Goal: Task Accomplishment & Management: Use online tool/utility

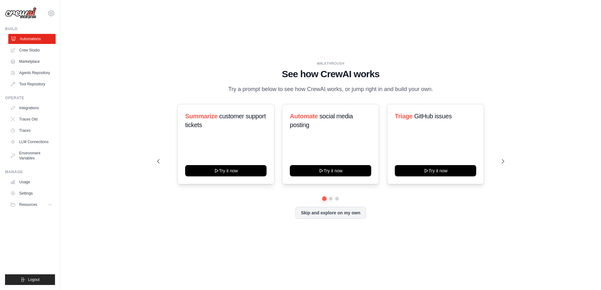
click at [31, 38] on link "Automations" at bounding box center [31, 39] width 47 height 10
click at [329, 201] on button at bounding box center [330, 198] width 5 height 5
click at [337, 200] on button at bounding box center [336, 198] width 5 height 5
click at [338, 214] on button "Skip and explore on my own" at bounding box center [330, 212] width 70 height 12
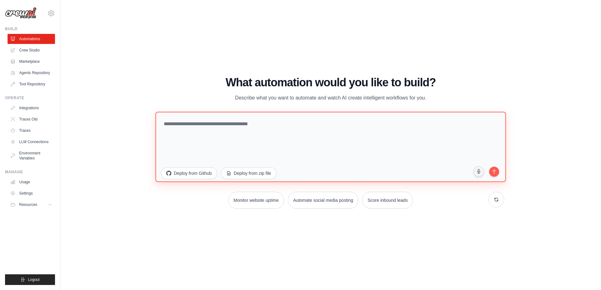
click at [238, 132] on textarea at bounding box center [330, 147] width 350 height 70
type textarea "**********"
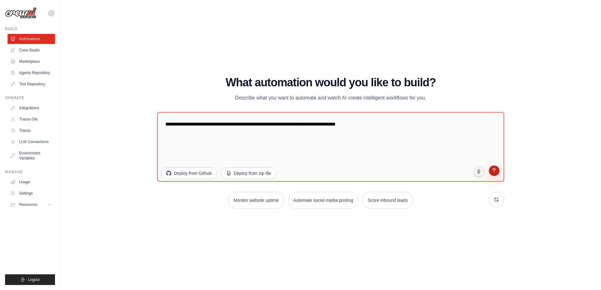
click at [494, 172] on icon "submit" at bounding box center [494, 171] width 6 height 6
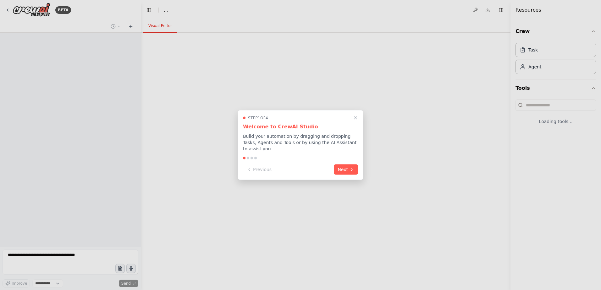
select select "****"
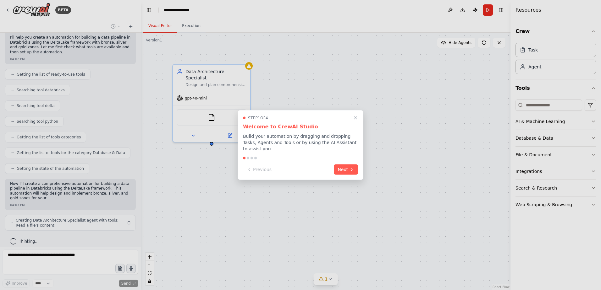
scroll to position [48, 0]
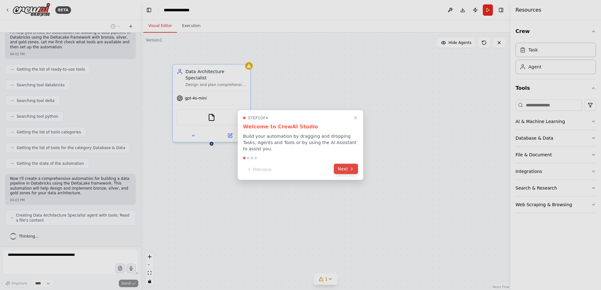
click at [349, 167] on button "Next" at bounding box center [346, 169] width 24 height 10
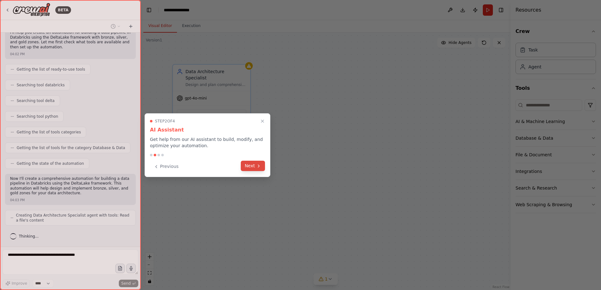
scroll to position [69, 0]
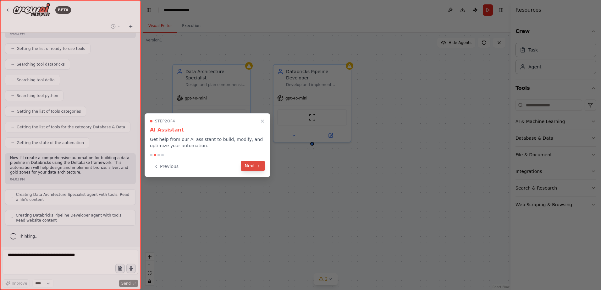
click at [246, 166] on button "Next" at bounding box center [253, 166] width 24 height 10
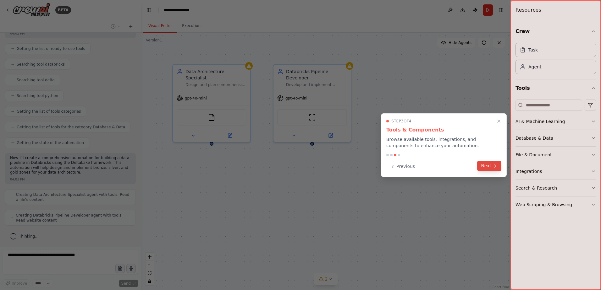
click at [483, 164] on button "Next" at bounding box center [489, 166] width 24 height 10
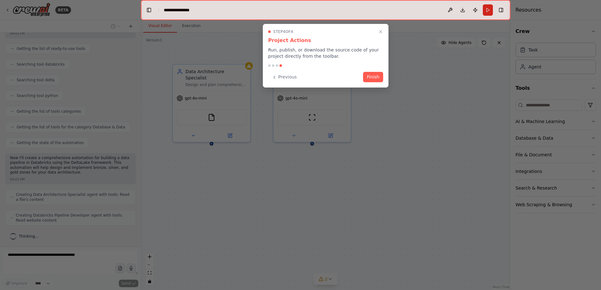
scroll to position [89, 0]
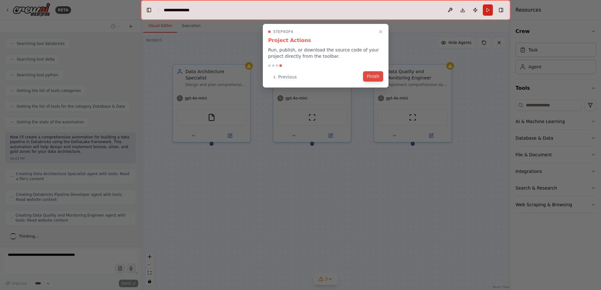
click at [378, 78] on button "Finish" at bounding box center [373, 76] width 20 height 10
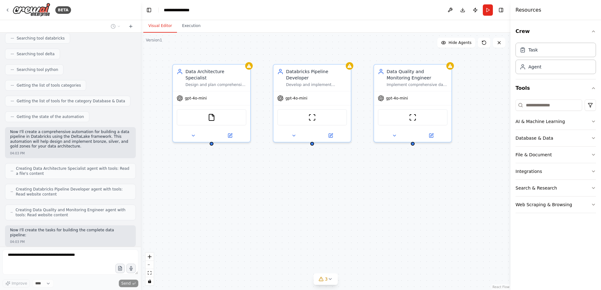
scroll to position [127, 0]
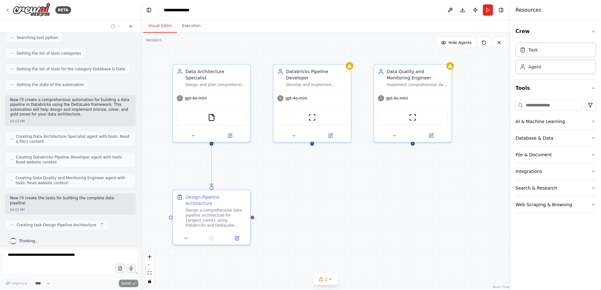
click at [236, 11] on header "**********" at bounding box center [326, 10] width 370 height 20
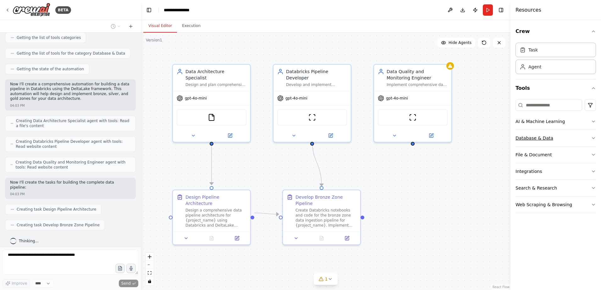
click at [592, 137] on icon "button" at bounding box center [593, 138] width 5 height 5
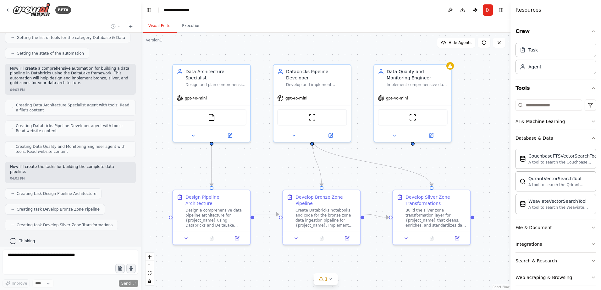
scroll to position [174, 0]
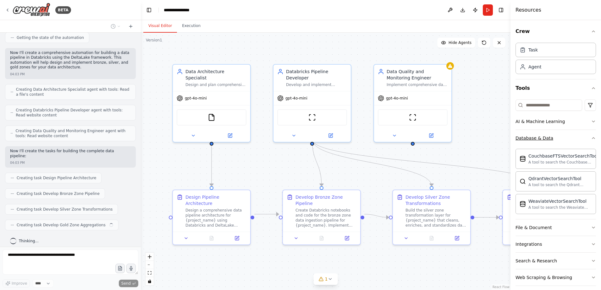
click at [591, 138] on icon "button" at bounding box center [593, 138] width 5 height 5
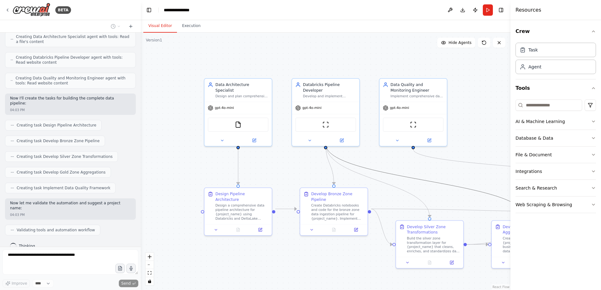
scroll to position [242, 0]
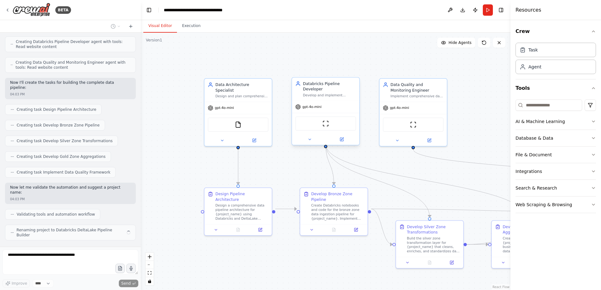
drag, startPoint x: 435, startPoint y: 182, endPoint x: 358, endPoint y: 139, distance: 87.8
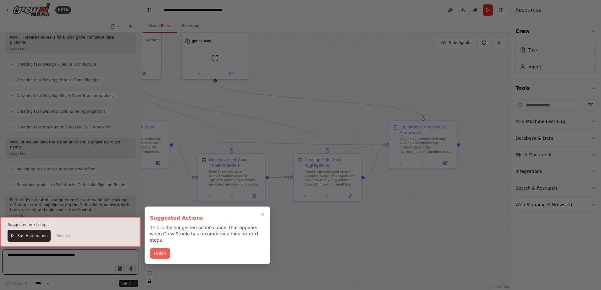
drag, startPoint x: 398, startPoint y: 161, endPoint x: 200, endPoint y: 94, distance: 209.0
click at [200, 94] on div "BETA data pipeline in databricks, utilizind DeltaLake framework (gol, silver an…" at bounding box center [300, 145] width 601 height 290
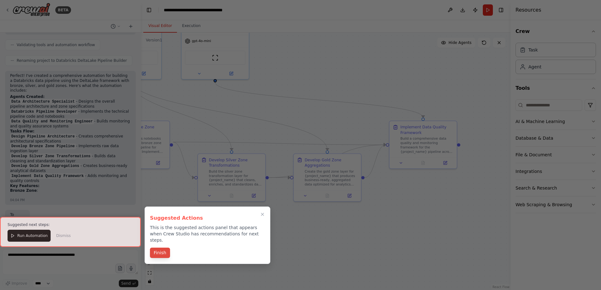
click at [163, 248] on button "Finish" at bounding box center [160, 253] width 20 height 10
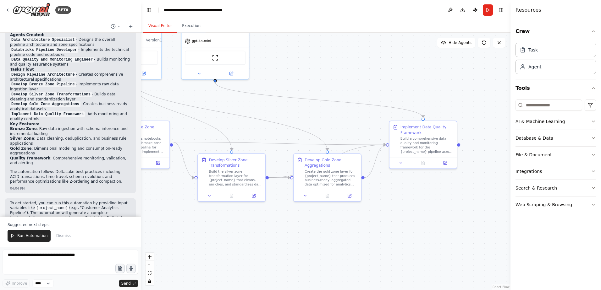
scroll to position [477, 0]
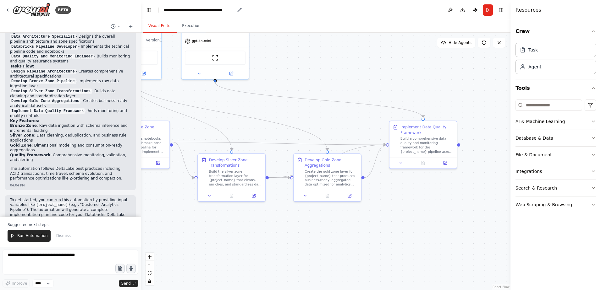
click at [212, 11] on div "**********" at bounding box center [199, 10] width 71 height 6
click at [79, 198] on p "To get started, you can run this automation by providing input variables like {…" at bounding box center [70, 210] width 121 height 25
click at [39, 235] on span "Run Automation" at bounding box center [32, 236] width 30 height 5
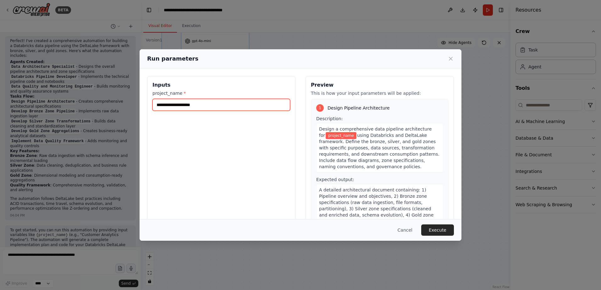
click at [194, 105] on input "project_name *" at bounding box center [221, 105] width 138 height 12
type input "*"
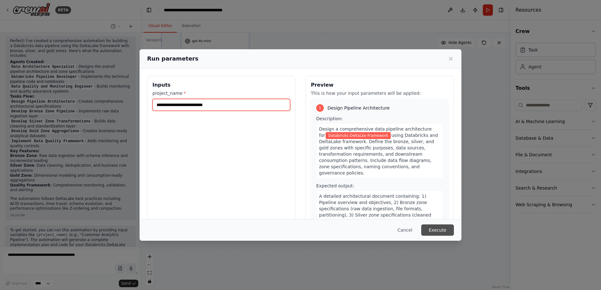
type input "**********"
click at [442, 230] on button "Execute" at bounding box center [437, 230] width 33 height 11
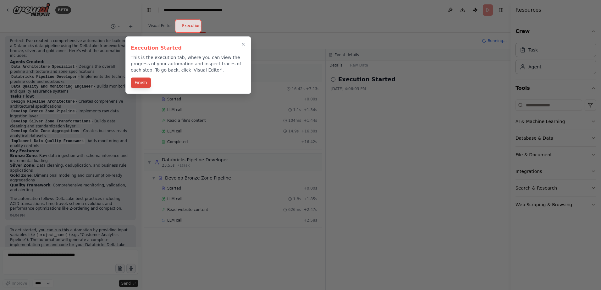
click at [141, 83] on button "Finish" at bounding box center [141, 83] width 20 height 10
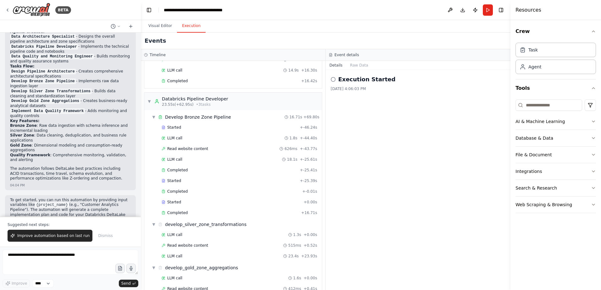
scroll to position [0, 0]
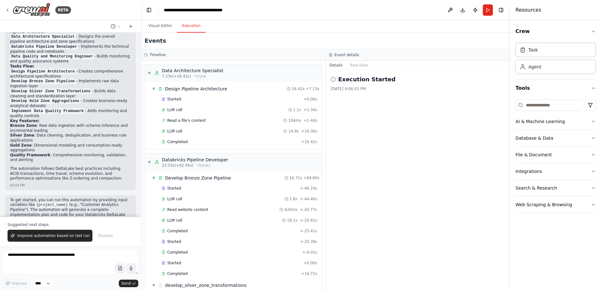
click at [107, 198] on p "To get started, you can run this automation by providing input variables like {…" at bounding box center [70, 210] width 121 height 25
click at [352, 99] on div "Execution Started 9/22/2025, 4:06:03 PM" at bounding box center [418, 180] width 185 height 220
click at [402, 133] on div "Execution Started 9/22/2025, 4:06:03 PM" at bounding box center [418, 180] width 185 height 220
click at [362, 67] on button "Raw Data" at bounding box center [359, 65] width 26 height 9
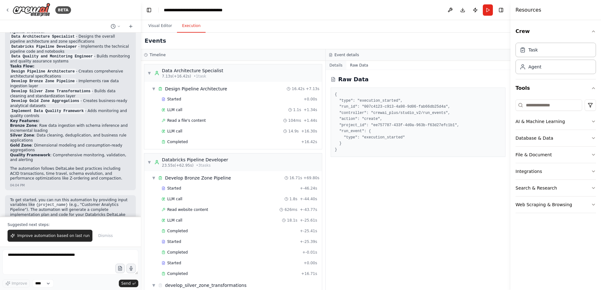
click at [337, 66] on button "Details" at bounding box center [336, 65] width 21 height 9
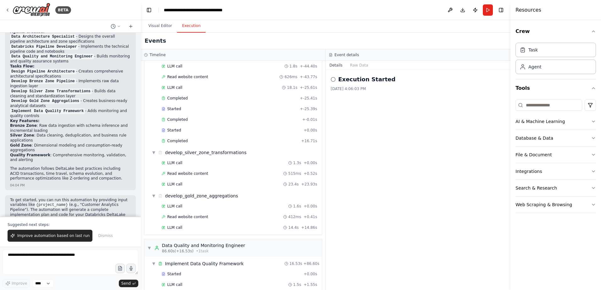
scroll to position [174, 0]
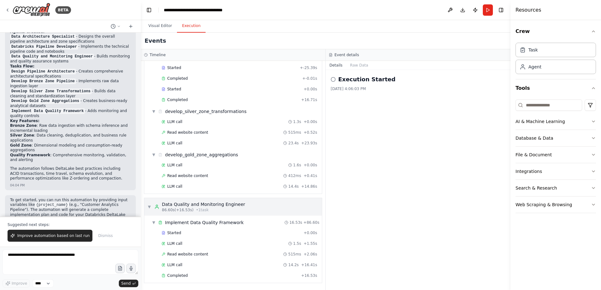
click at [190, 205] on div "Data Quality and Monitoring Engineer" at bounding box center [203, 204] width 83 height 6
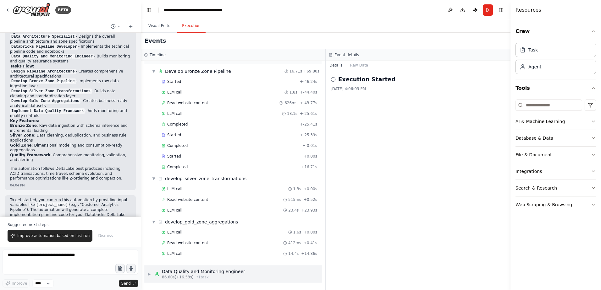
click at [176, 273] on div "Data Quality and Monitoring Engineer" at bounding box center [203, 272] width 83 height 6
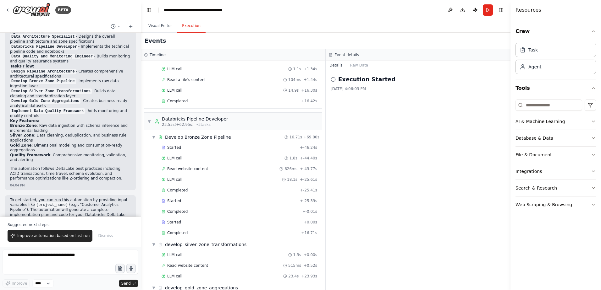
scroll to position [0, 0]
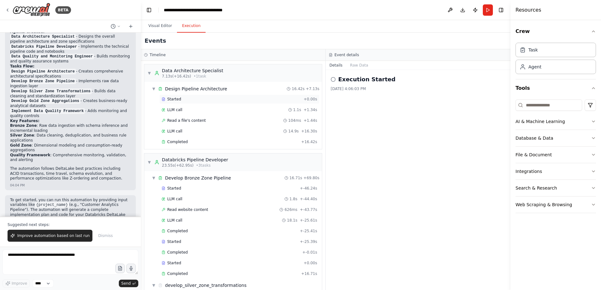
click at [175, 98] on span "Started" at bounding box center [174, 99] width 14 height 5
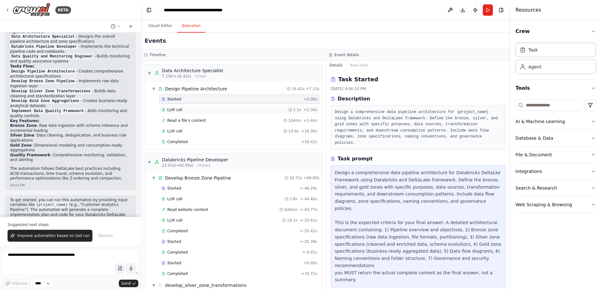
click at [175, 108] on span "LLM call" at bounding box center [174, 109] width 15 height 5
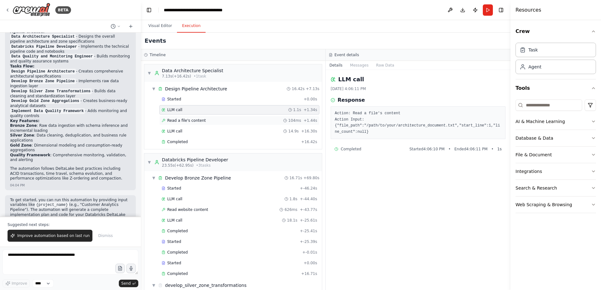
click at [179, 123] on div "Read a file's content 104ms + 1.44s" at bounding box center [239, 120] width 160 height 9
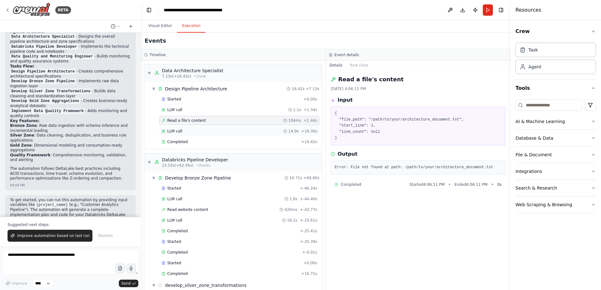
click at [179, 129] on span "LLM call" at bounding box center [174, 131] width 15 height 5
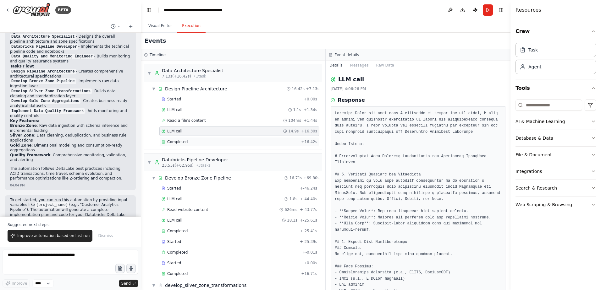
click at [180, 141] on span "Completed" at bounding box center [177, 142] width 20 height 5
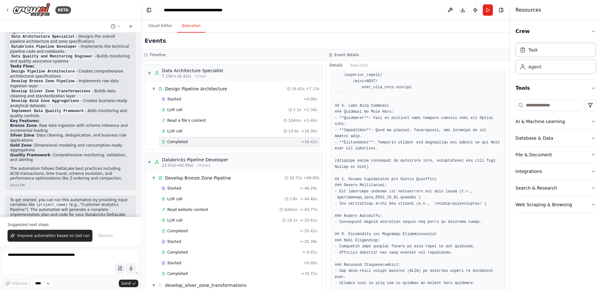
scroll to position [543, 0]
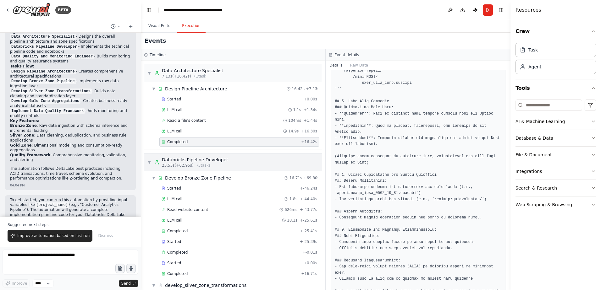
click at [196, 164] on span "• 3 task s" at bounding box center [203, 165] width 14 height 5
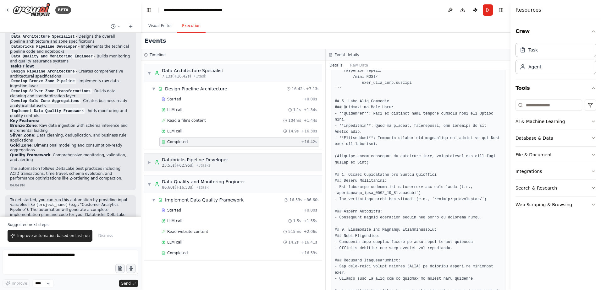
click at [196, 164] on span "• 3 task s" at bounding box center [203, 165] width 14 height 5
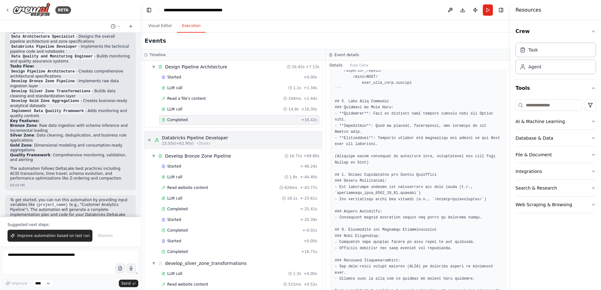
scroll to position [35, 0]
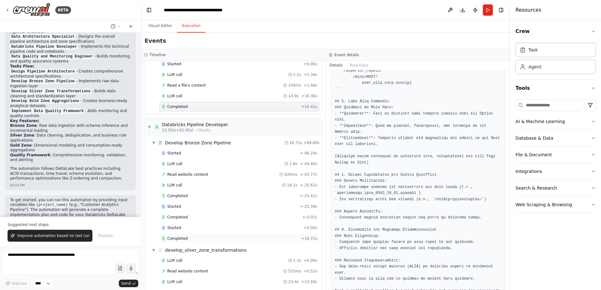
click at [183, 240] on span "Completed" at bounding box center [177, 238] width 20 height 5
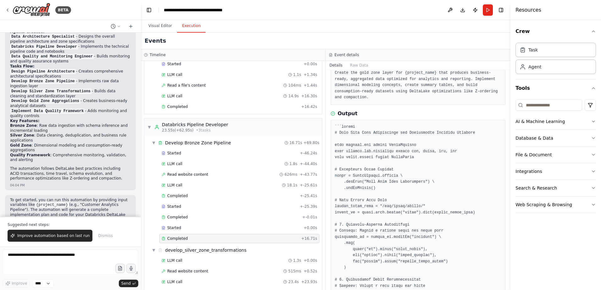
scroll to position [0, 0]
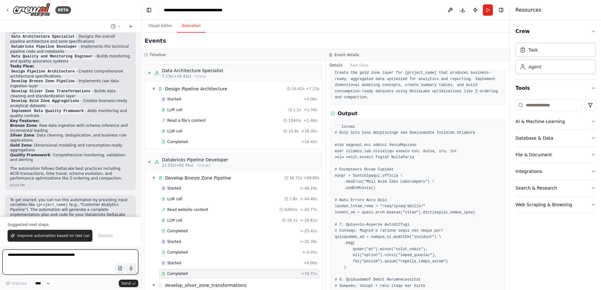
click at [36, 257] on textarea at bounding box center [71, 262] width 136 height 25
type textarea "*"
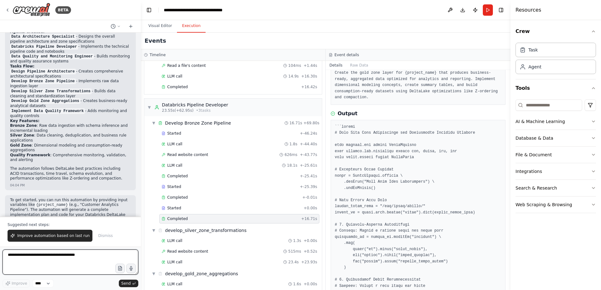
scroll to position [55, 0]
click at [177, 135] on span "Started" at bounding box center [174, 133] width 14 height 5
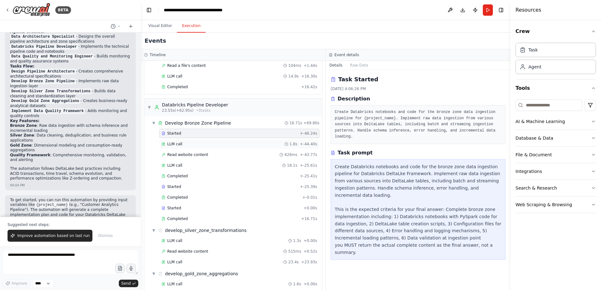
click at [182, 144] on div "LLM call 1.8s + -44.40s" at bounding box center [240, 144] width 156 height 5
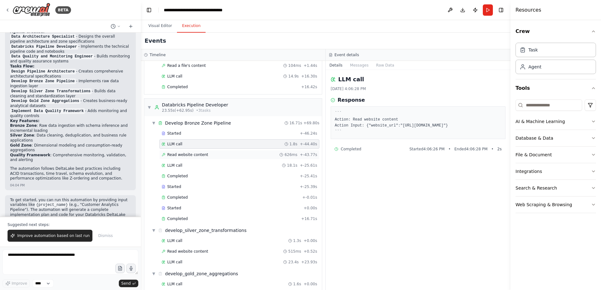
click at [181, 155] on span "Read website content" at bounding box center [187, 154] width 41 height 5
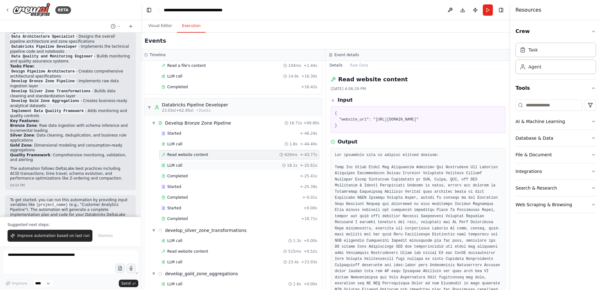
click at [179, 167] on span "LLM call" at bounding box center [174, 165] width 15 height 5
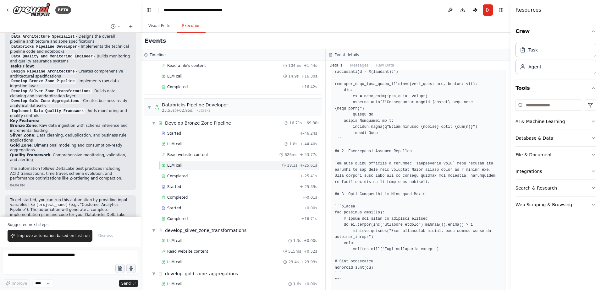
scroll to position [682, 0]
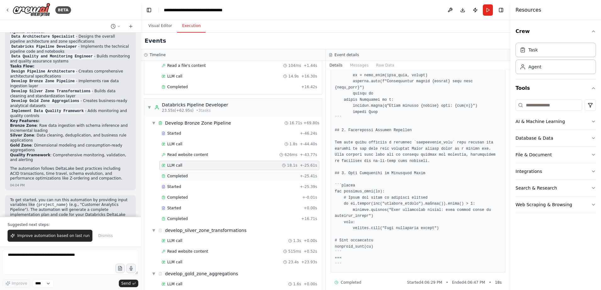
click at [187, 176] on div "Completed" at bounding box center [230, 176] width 136 height 5
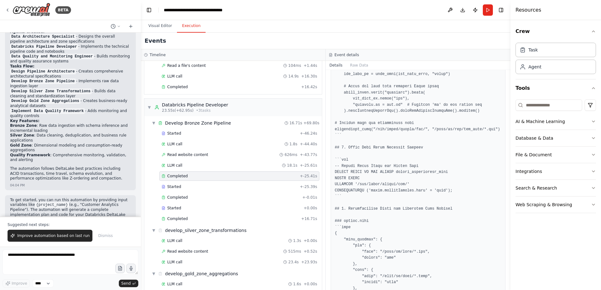
scroll to position [380, 0]
click at [79, 262] on textarea at bounding box center [71, 262] width 136 height 25
type textarea "*"
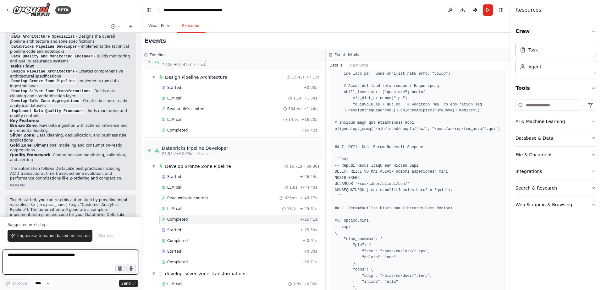
scroll to position [0, 0]
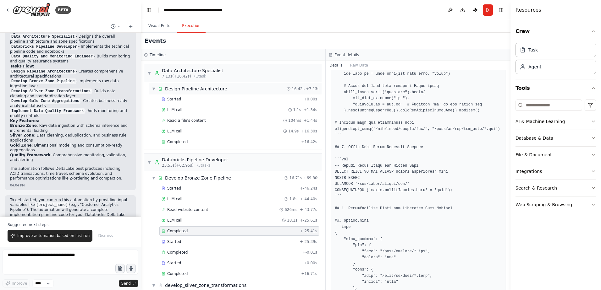
click at [207, 88] on div "Design Pipeline Architecture" at bounding box center [196, 89] width 62 height 6
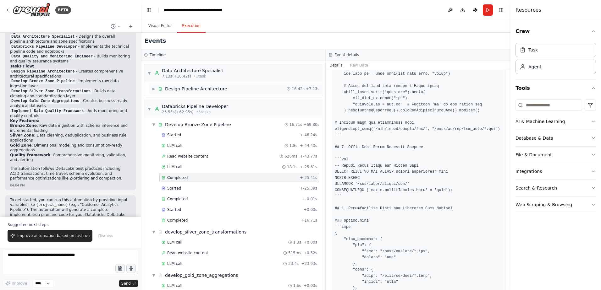
click at [207, 88] on div "Design Pipeline Architecture" at bounding box center [196, 89] width 62 height 6
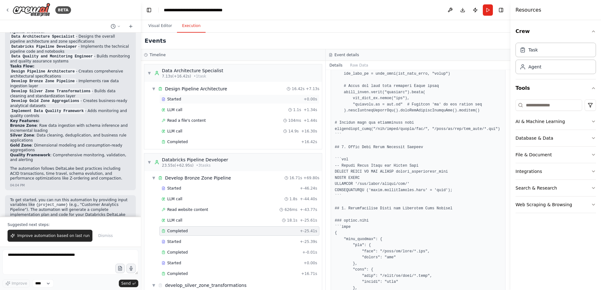
click at [180, 98] on div "Started" at bounding box center [232, 99] width 140 height 5
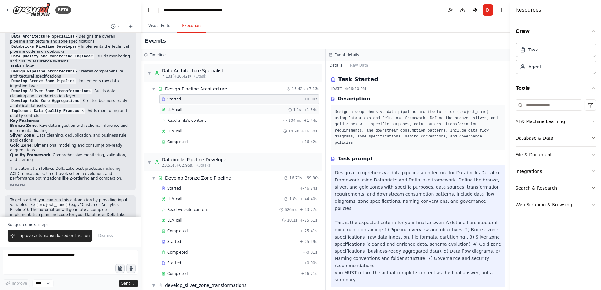
click at [181, 109] on div "LLM call 1.1s + 1.34s" at bounding box center [240, 109] width 156 height 5
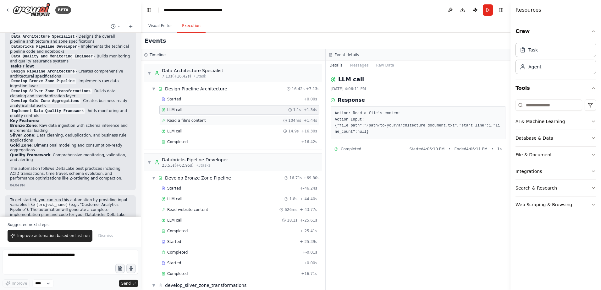
click at [193, 122] on span "Read a file's content" at bounding box center [186, 120] width 39 height 5
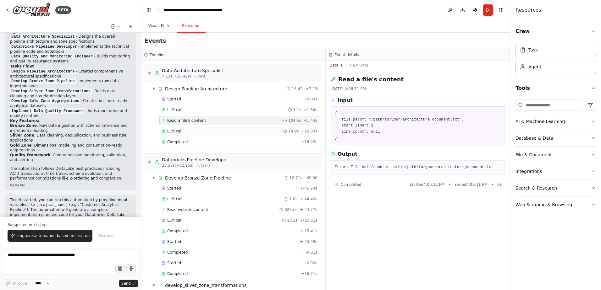
click at [187, 132] on div "LLM call 14.9s + 16.30s" at bounding box center [240, 131] width 156 height 5
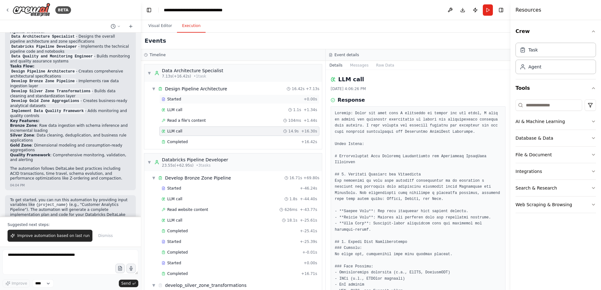
click at [189, 99] on div "Started" at bounding box center [232, 99] width 140 height 5
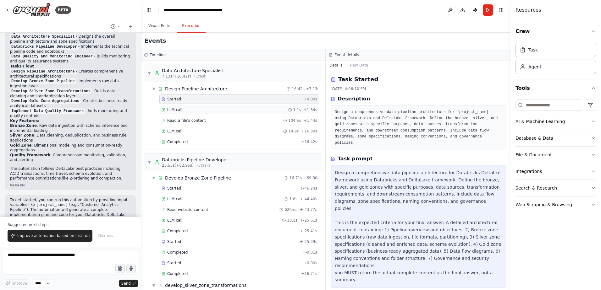
click at [183, 107] on div "LLM call 1.1s + 1.34s" at bounding box center [239, 109] width 160 height 9
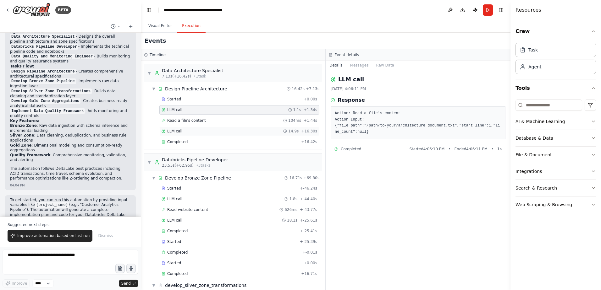
click at [175, 132] on span "LLM call" at bounding box center [174, 131] width 15 height 5
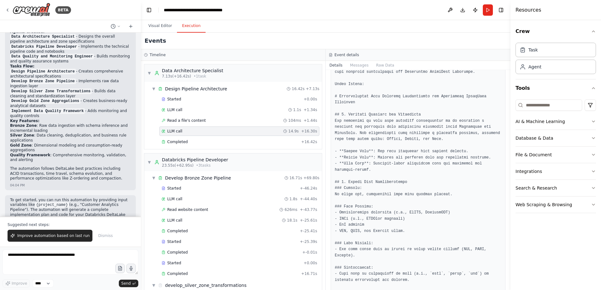
scroll to position [62, 0]
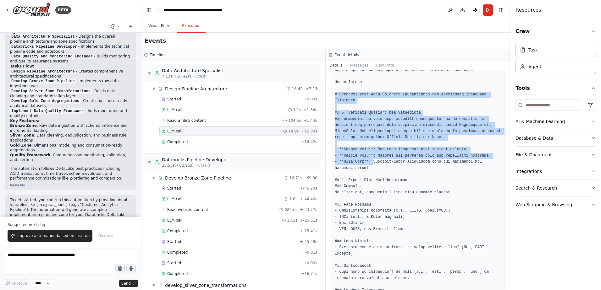
drag, startPoint x: 335, startPoint y: 95, endPoint x: 369, endPoint y: 157, distance: 70.6
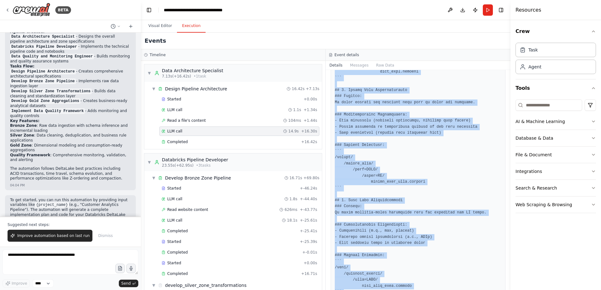
scroll to position [536, 0]
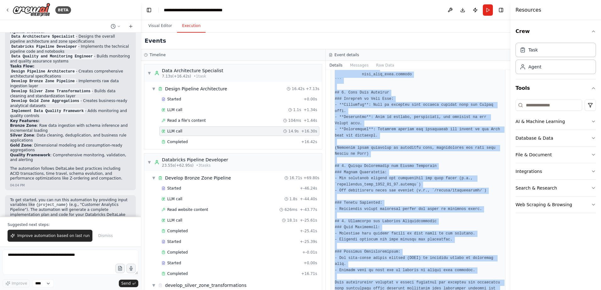
copy pre "# Comprehensive Data Pipeline Architecture for Databricks DeltaLake Framework #…"
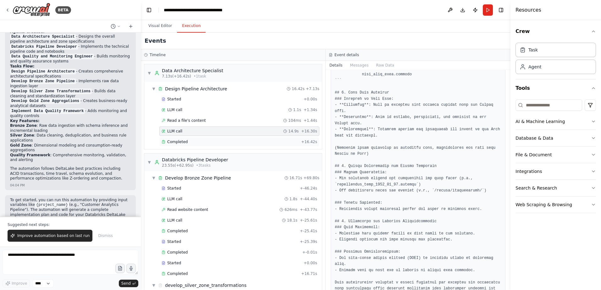
click at [190, 142] on div "Completed" at bounding box center [230, 142] width 137 height 5
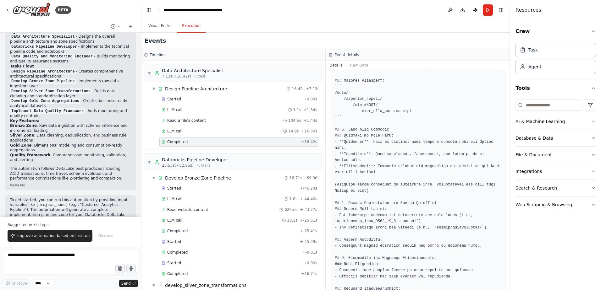
scroll to position [543, 0]
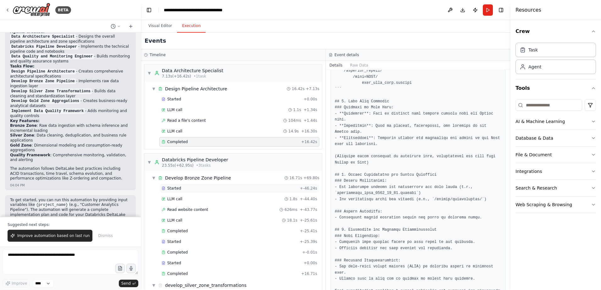
click at [179, 188] on span "Started" at bounding box center [174, 188] width 14 height 5
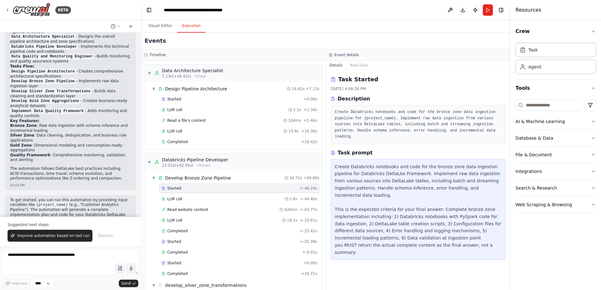
scroll to position [0, 0]
click at [186, 202] on div "LLM call 1.8s + -44.40s" at bounding box center [239, 199] width 160 height 9
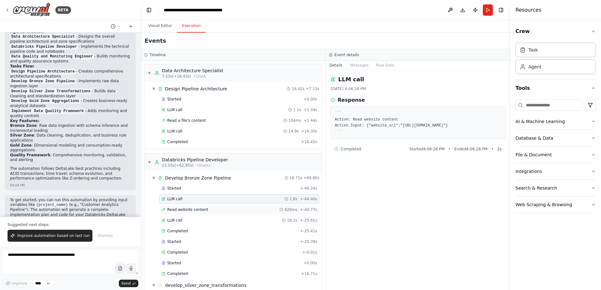
click at [191, 210] on span "Read website content" at bounding box center [187, 209] width 41 height 5
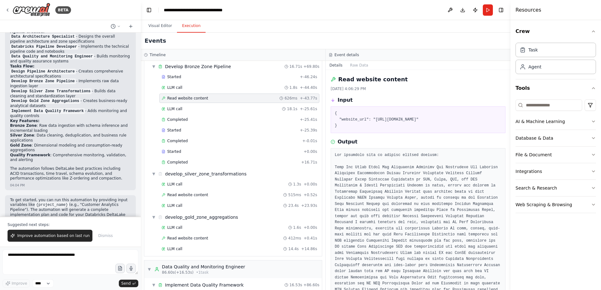
scroll to position [112, 0]
click at [179, 110] on span "LLM call" at bounding box center [174, 108] width 15 height 5
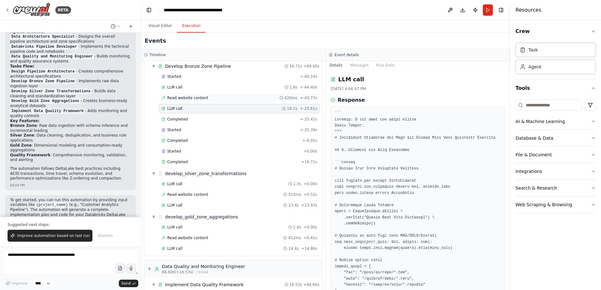
click at [178, 102] on div "Read website content 626ms + -43.77s" at bounding box center [239, 97] width 160 height 9
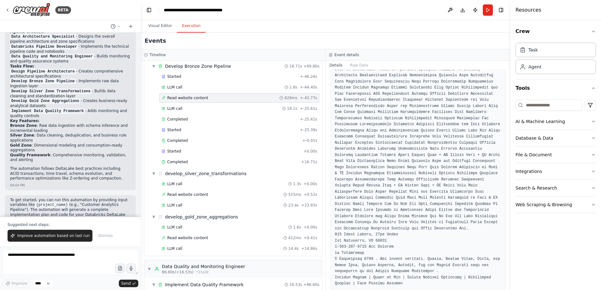
scroll to position [454, 0]
click at [174, 105] on div "LLM call 18.1s + -25.61s" at bounding box center [239, 108] width 160 height 9
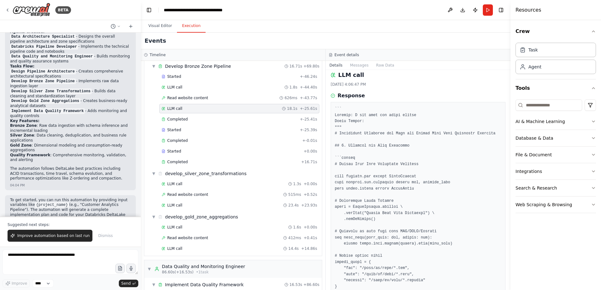
scroll to position [5, 0]
click at [195, 121] on div "Completed" at bounding box center [230, 119] width 136 height 5
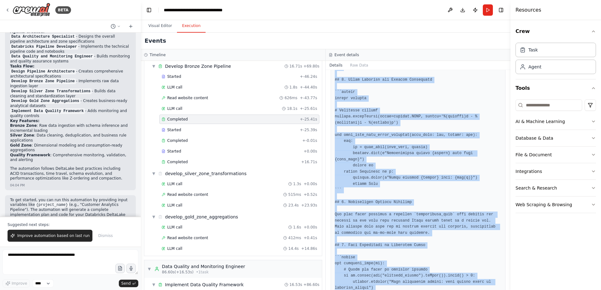
scroll to position [690, 0]
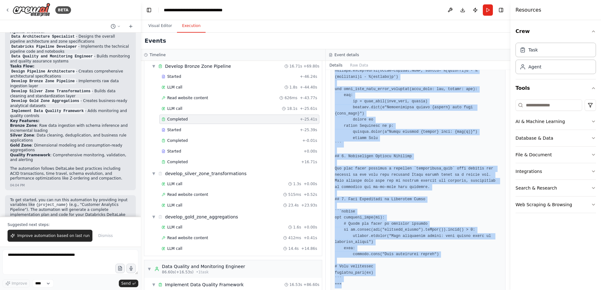
drag, startPoint x: 335, startPoint y: 140, endPoint x: 350, endPoint y: 274, distance: 134.4
copy pre """" # Databricks Notebooks and Code for Bronze Zone Data Ingestion Pipeline ## …"
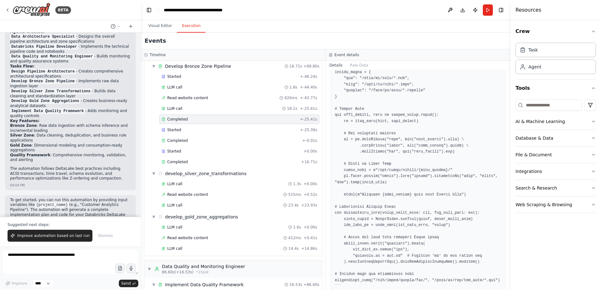
scroll to position [0, 0]
